Goal: Task Accomplishment & Management: Use online tool/utility

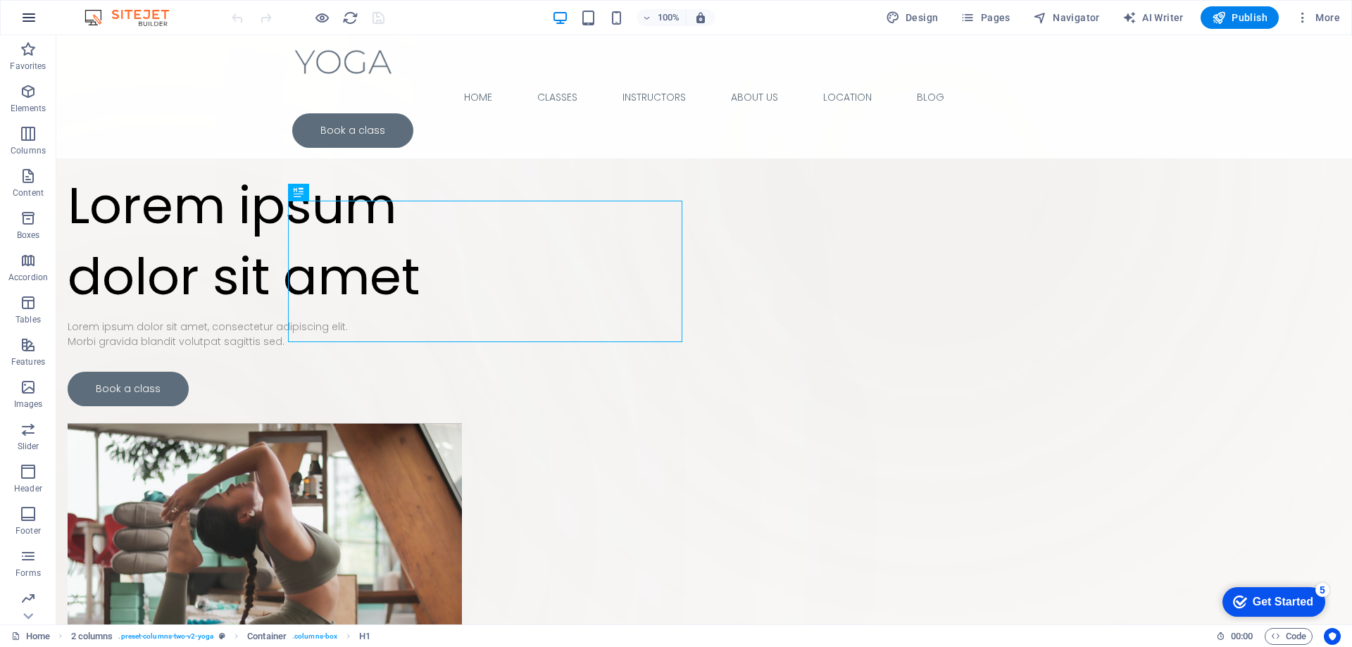
click at [25, 14] on icon "button" at bounding box center [28, 17] width 17 height 17
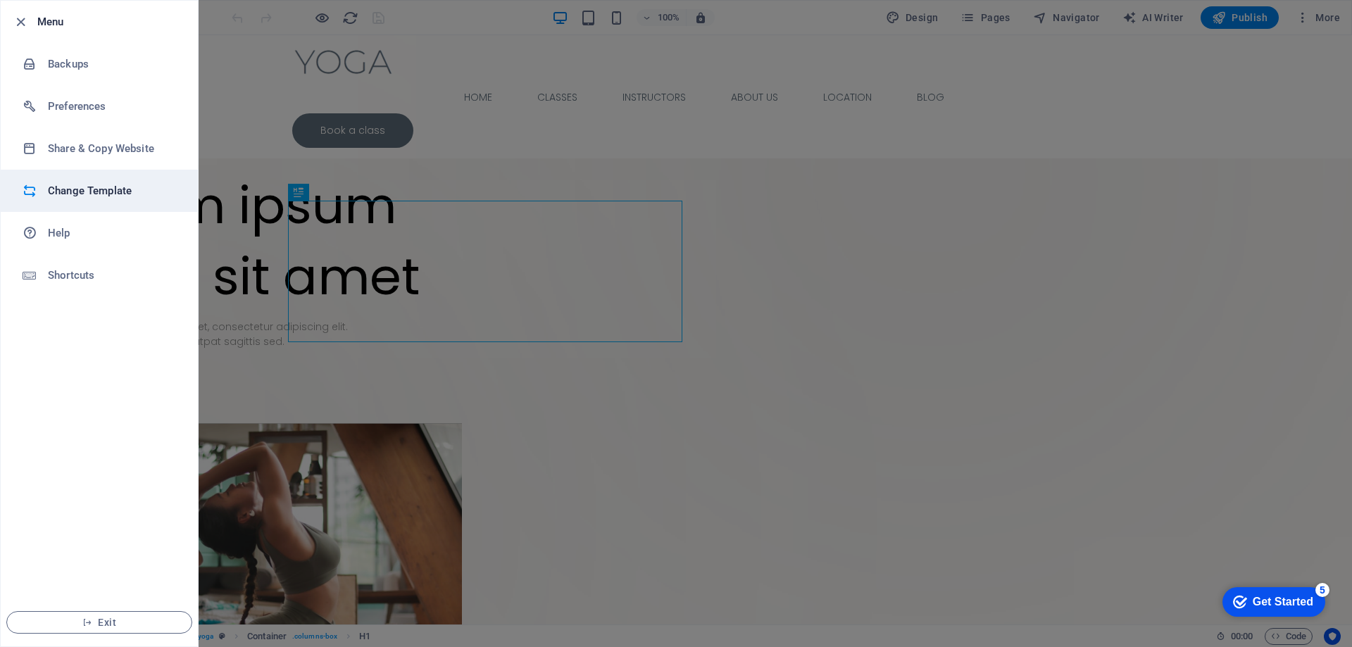
click at [119, 180] on li "Change Template" at bounding box center [99, 191] width 197 height 42
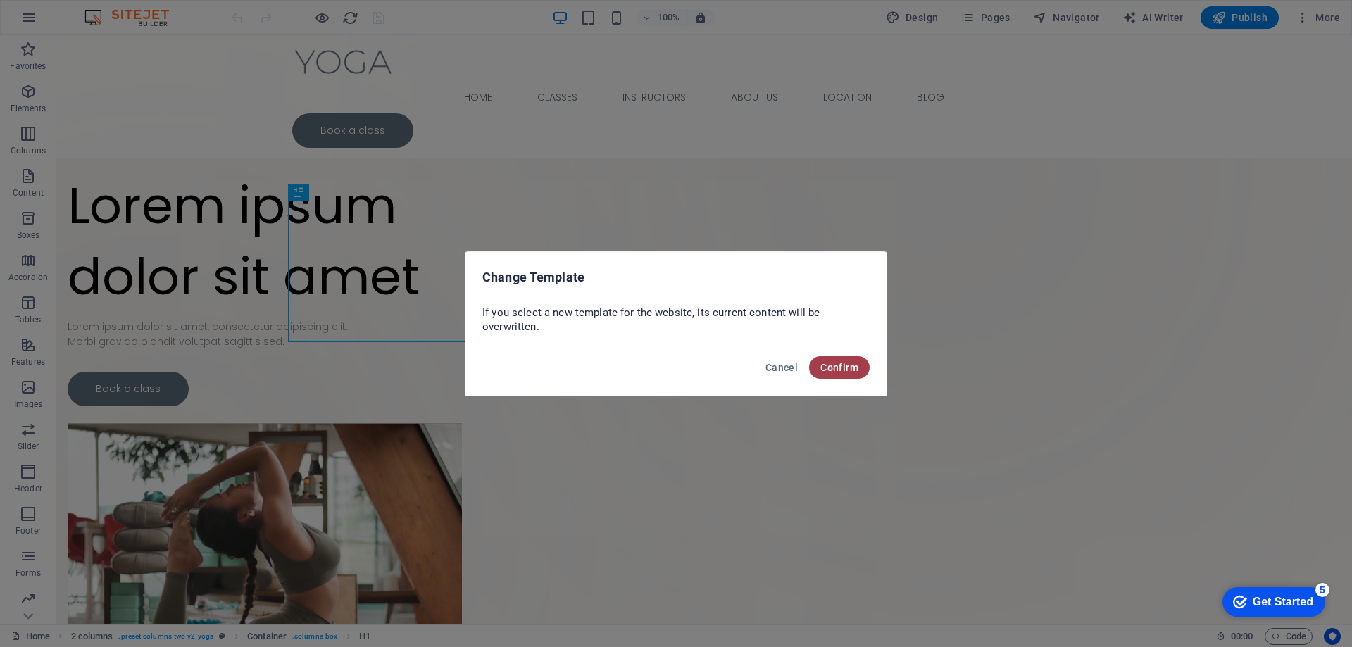
click at [823, 362] on span "Confirm" at bounding box center [839, 367] width 38 height 11
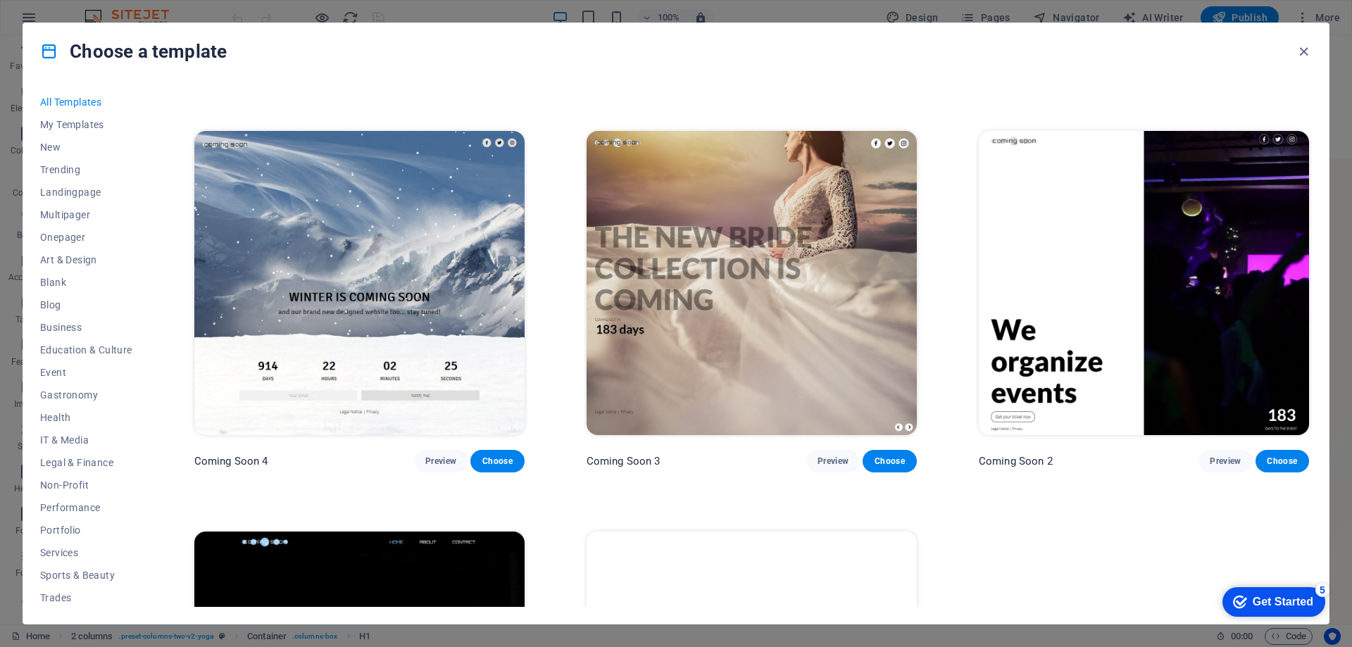
scroll to position [21172, 0]
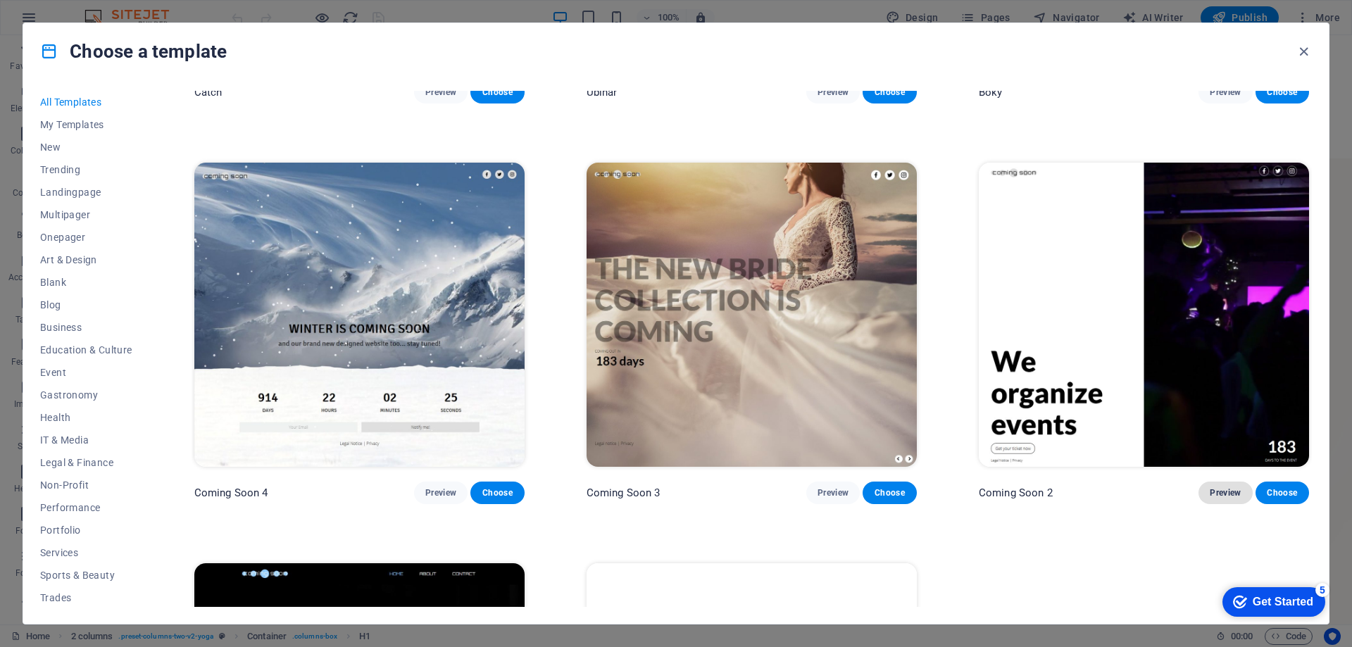
click at [1219, 487] on span "Preview" at bounding box center [1225, 492] width 31 height 11
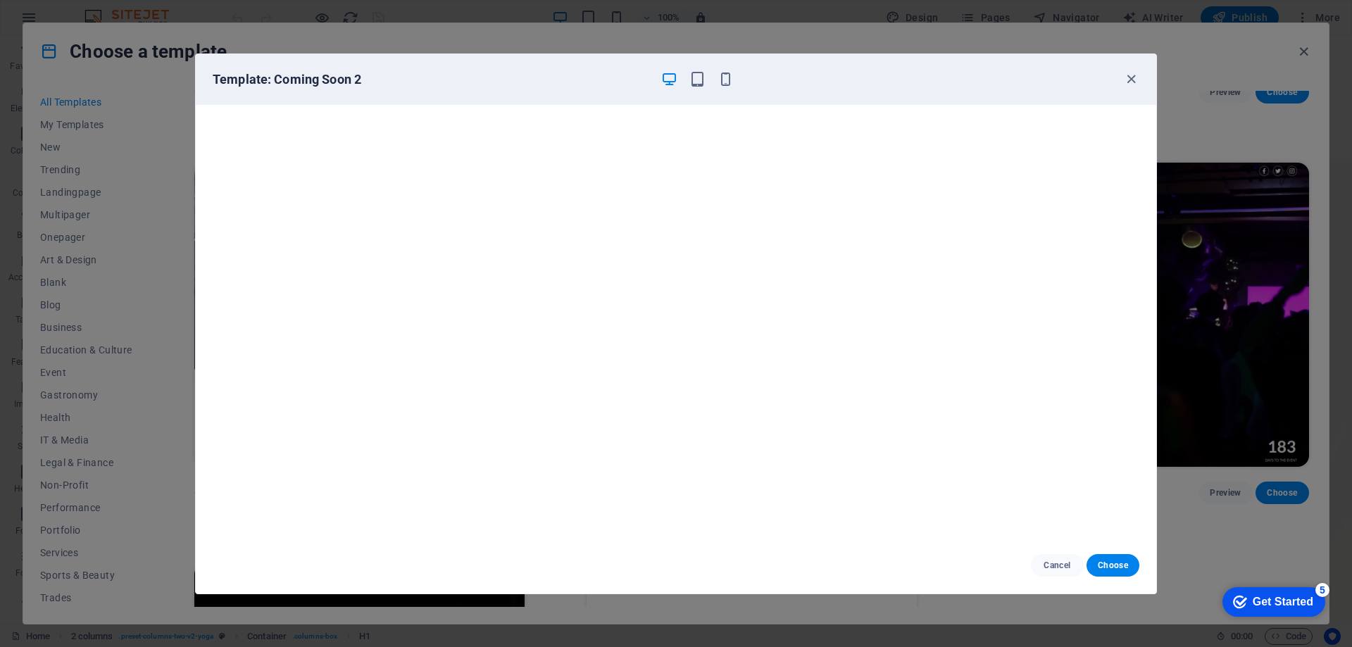
scroll to position [4, 0]
click at [1136, 82] on icon "button" at bounding box center [1131, 79] width 16 height 16
